Goal: Information Seeking & Learning: Get advice/opinions

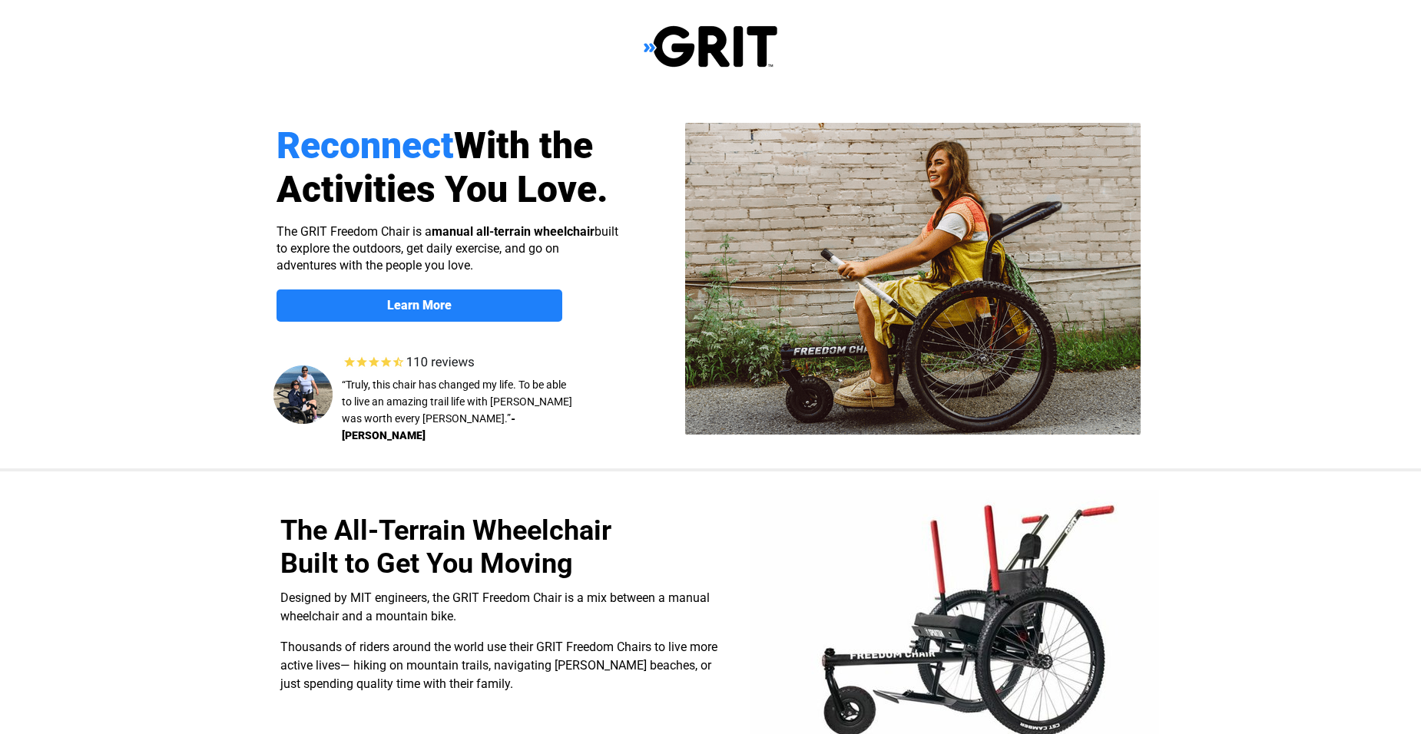
select select "US"
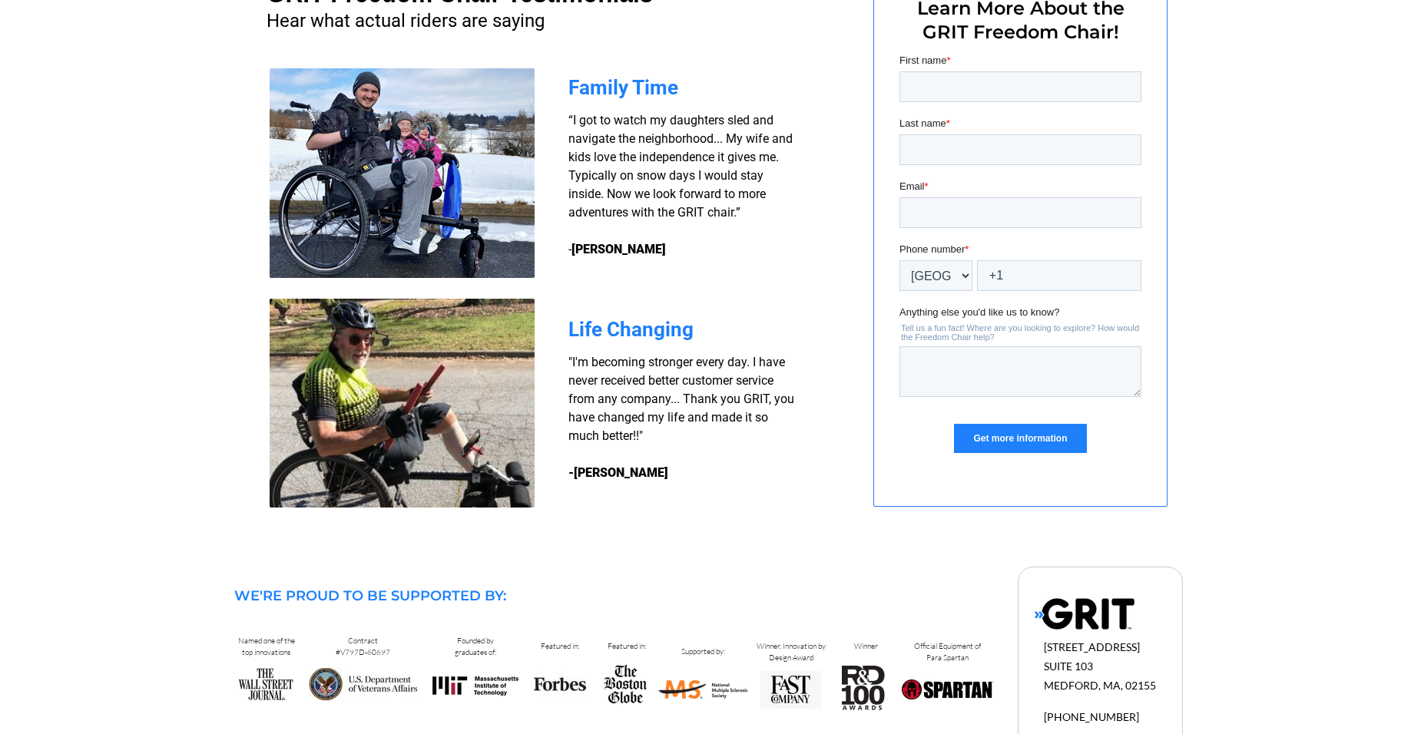
scroll to position [1048, 0]
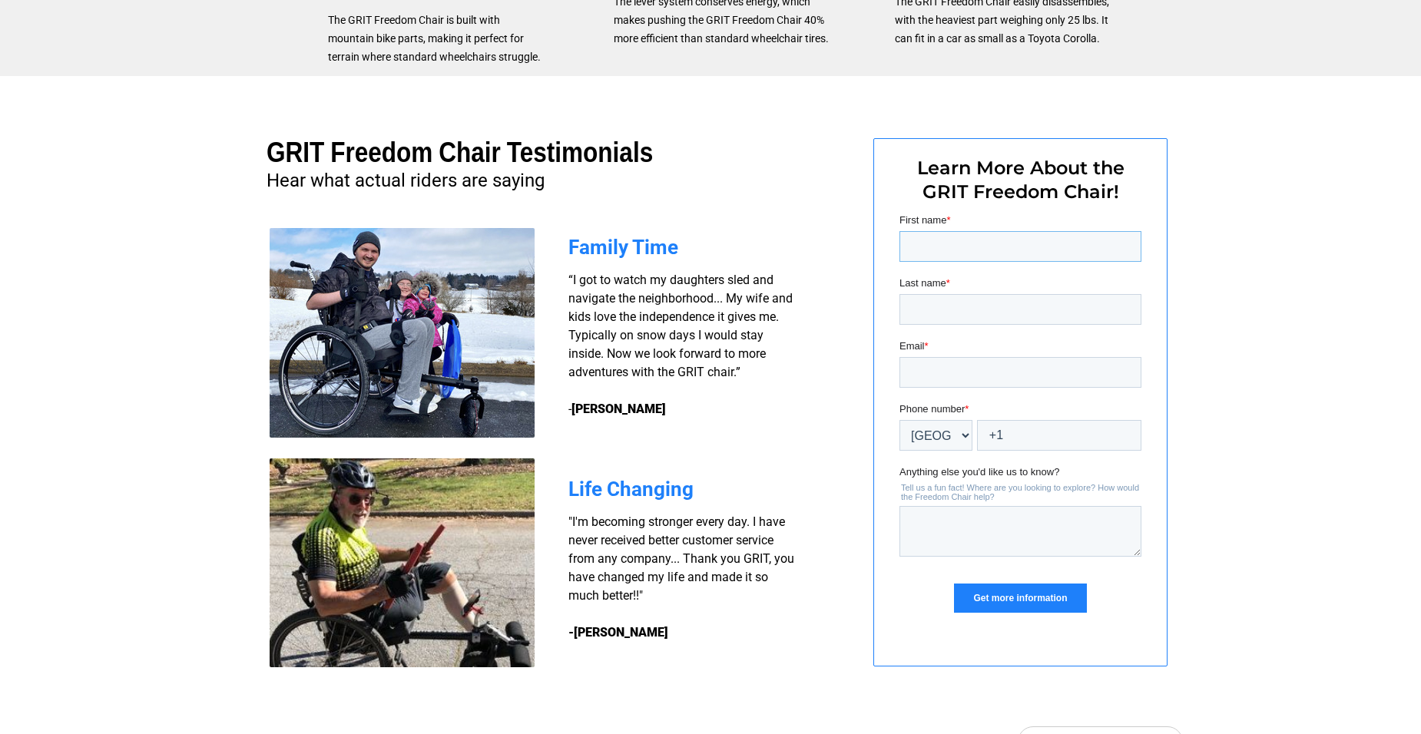
click at [943, 243] on input "First name *" at bounding box center [1020, 246] width 242 height 31
type input "Joseph"
type input "Lyman"
type input "jlyman4@my.gcu.edu"
click at [1047, 428] on input "+1" at bounding box center [1059, 435] width 164 height 31
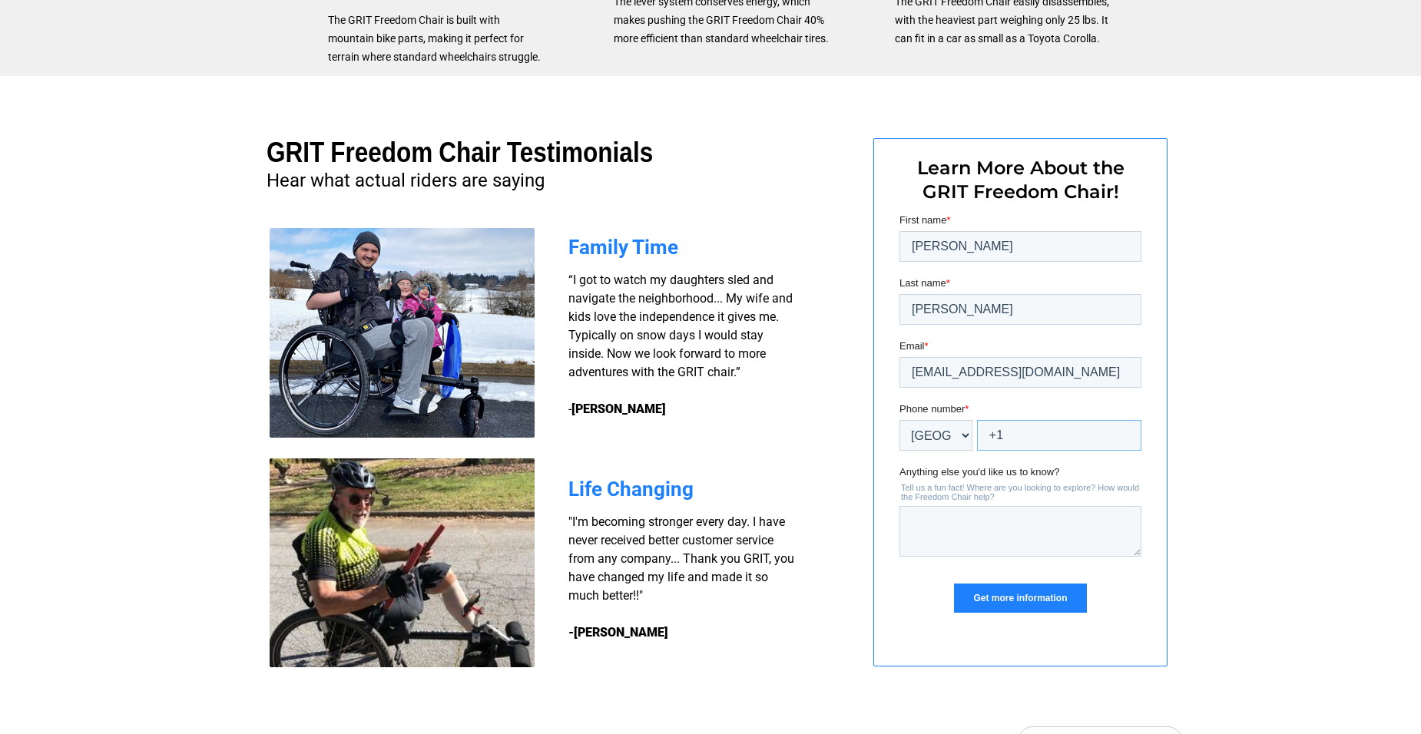
click at [1087, 445] on input "+1" at bounding box center [1059, 435] width 164 height 31
type input "+1 3522061690"
click at [988, 556] on textarea "Anything else you'd like us to know?" at bounding box center [1020, 531] width 242 height 51
type textarea "hi my 12 year old would love one of these do u have any assistance"
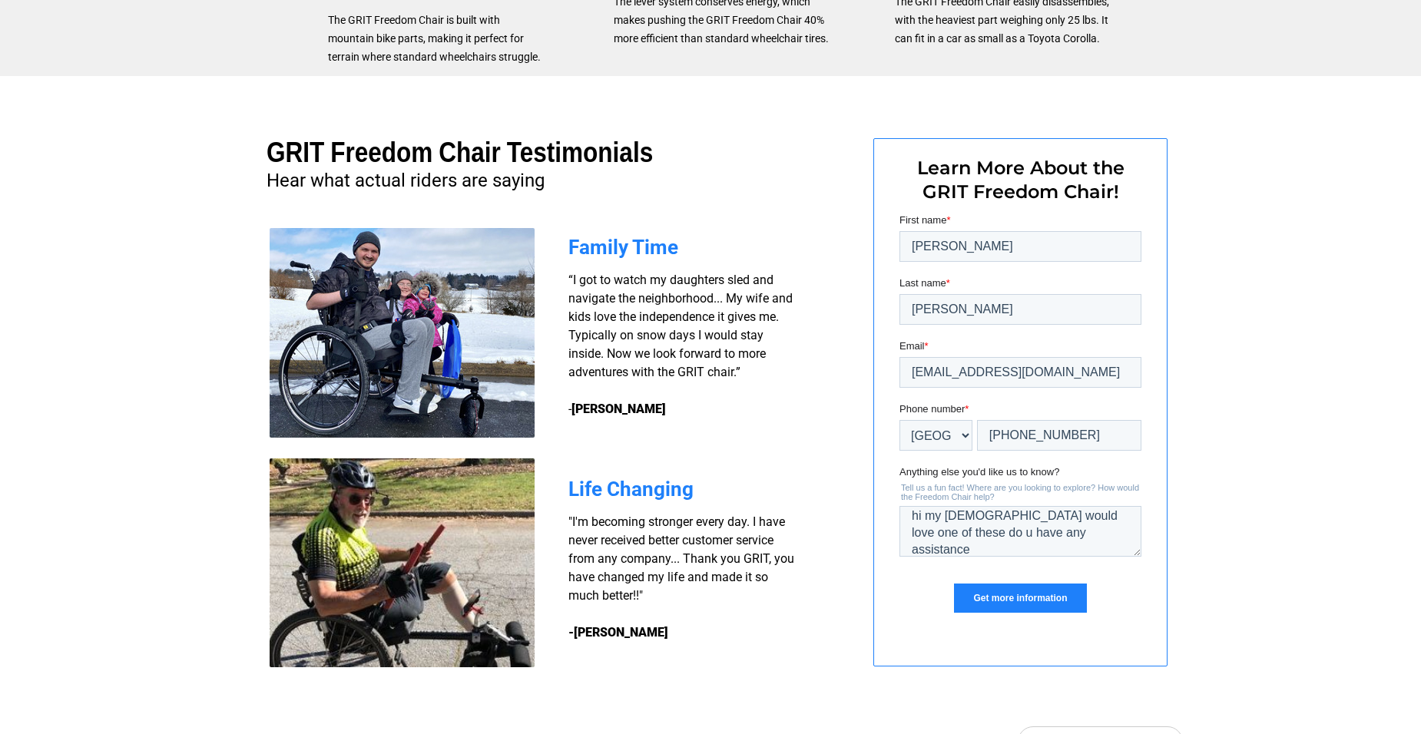
click at [998, 593] on input "Get more information" at bounding box center [1020, 598] width 132 height 29
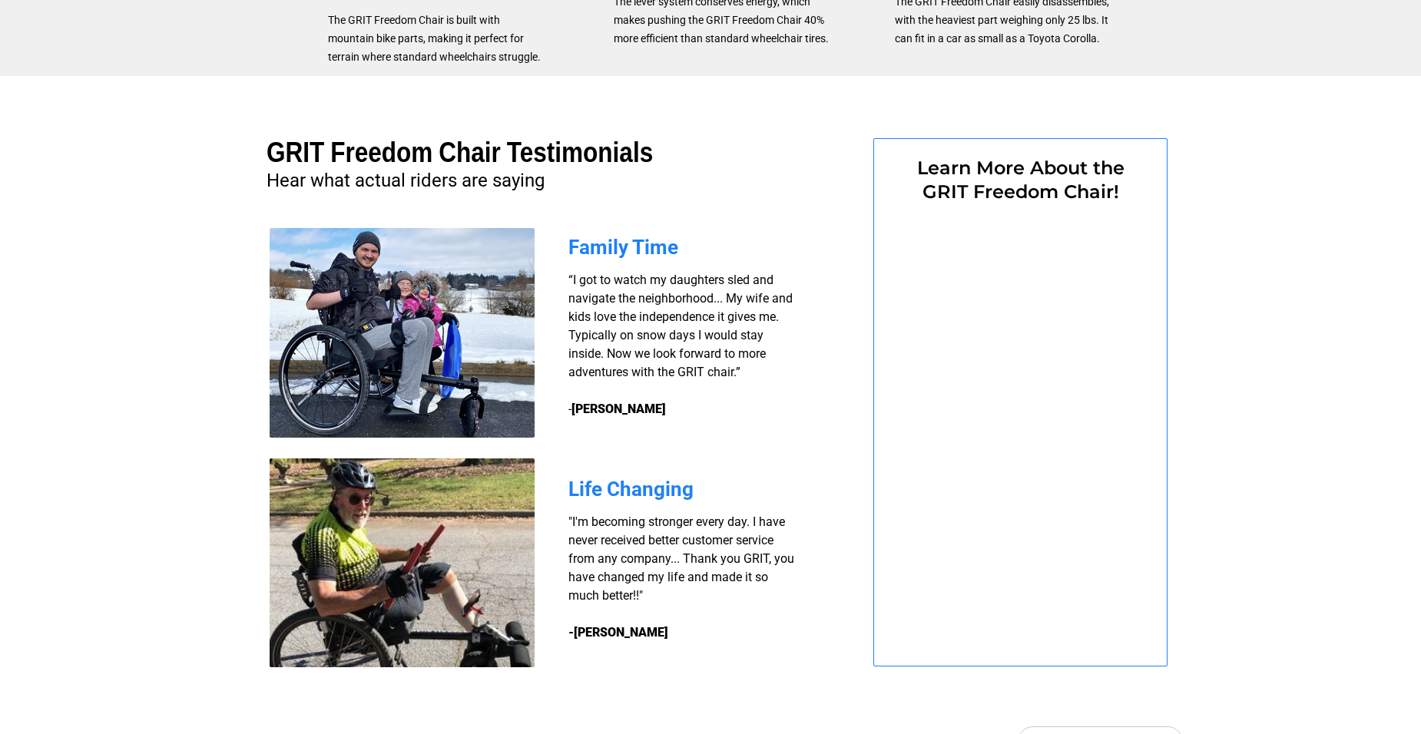
select select "US"
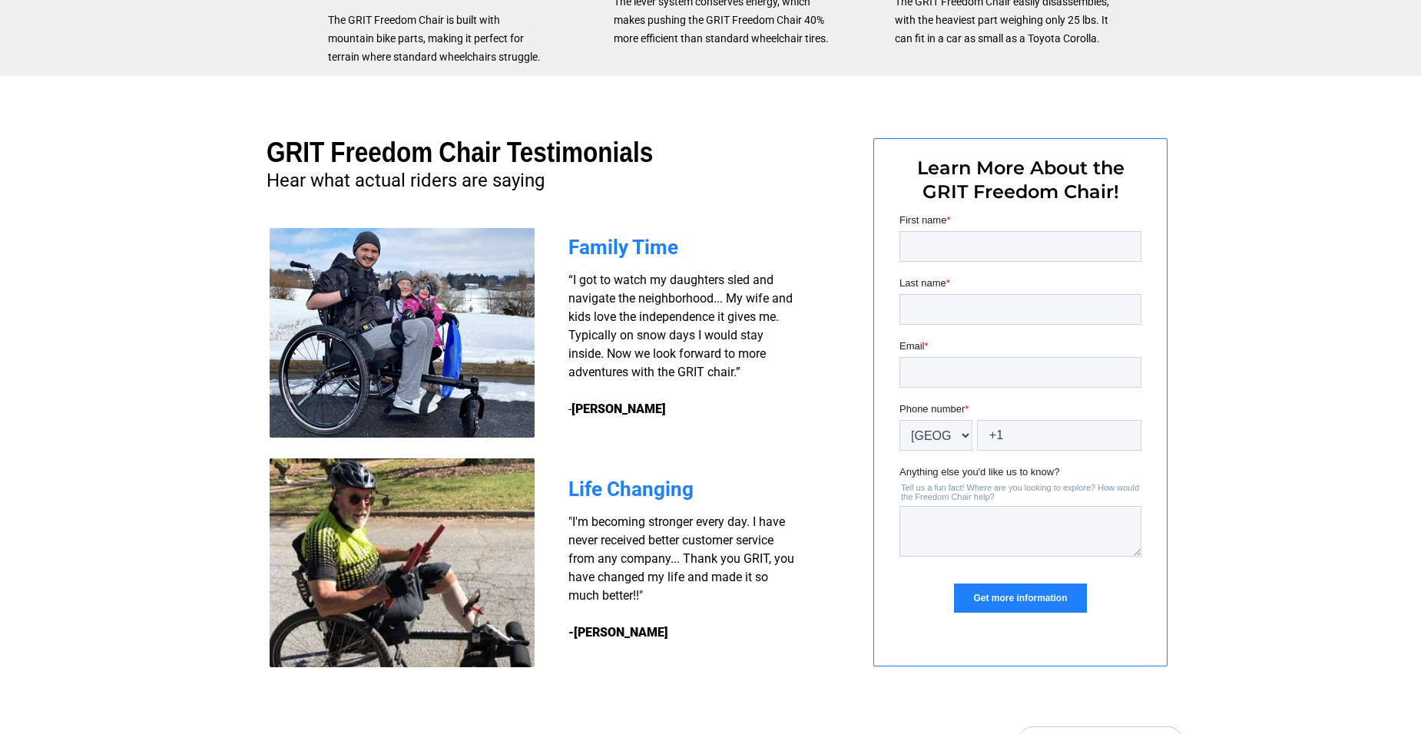
scroll to position [0, 0]
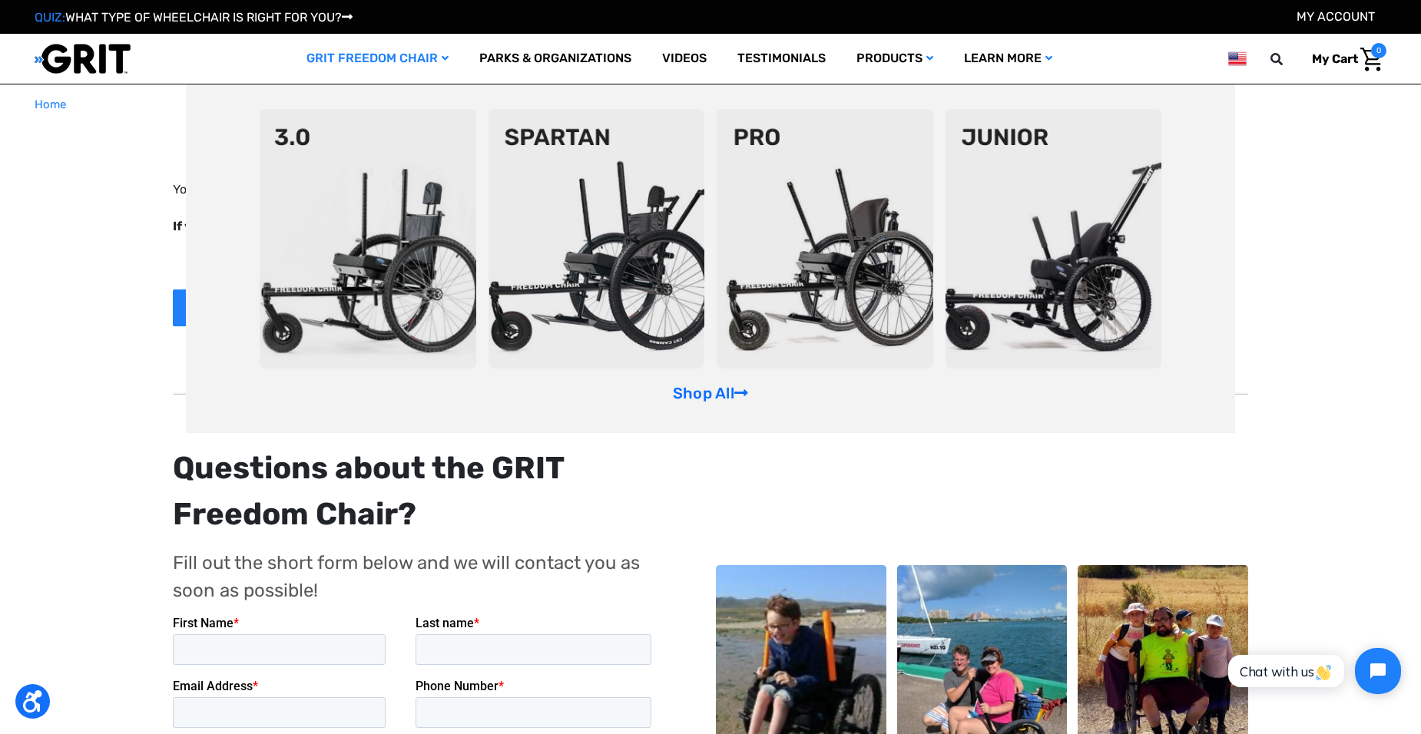
click at [1070, 251] on img at bounding box center [1053, 239] width 217 height 260
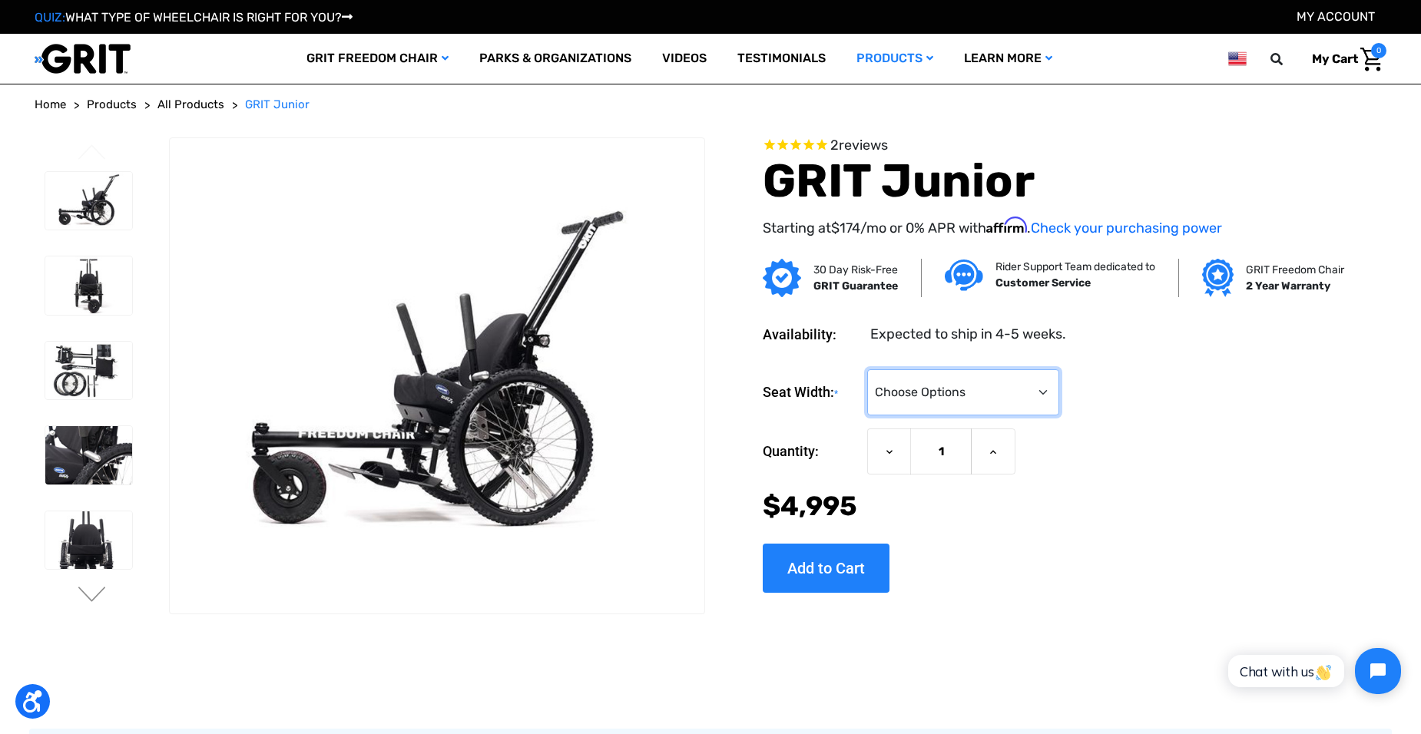
click at [1037, 383] on select "Choose Options <10" 11-12"" at bounding box center [963, 392] width 192 height 46
select select "337"
click at [867, 369] on select "Choose Options <10" 11-12"" at bounding box center [963, 392] width 192 height 46
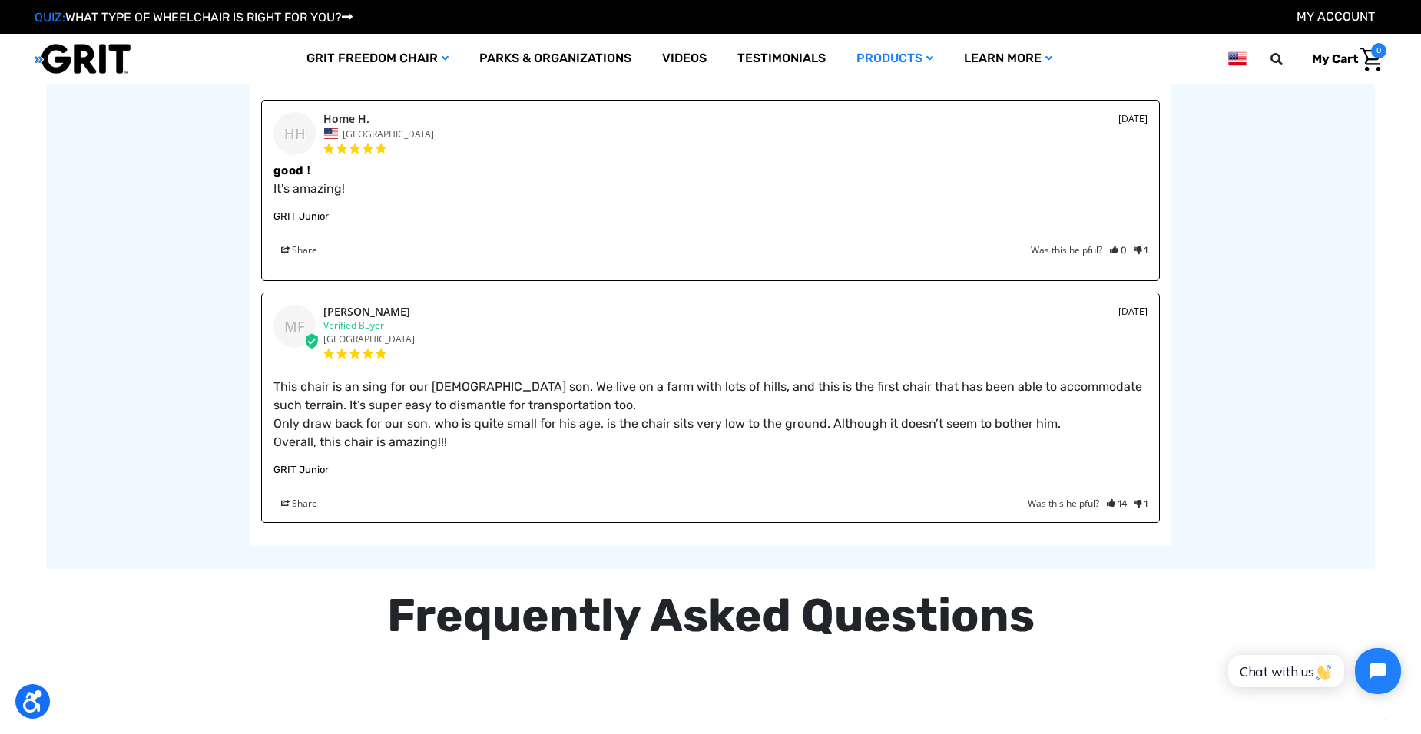
scroll to position [1997, 0]
